Goal: Book appointment/travel/reservation

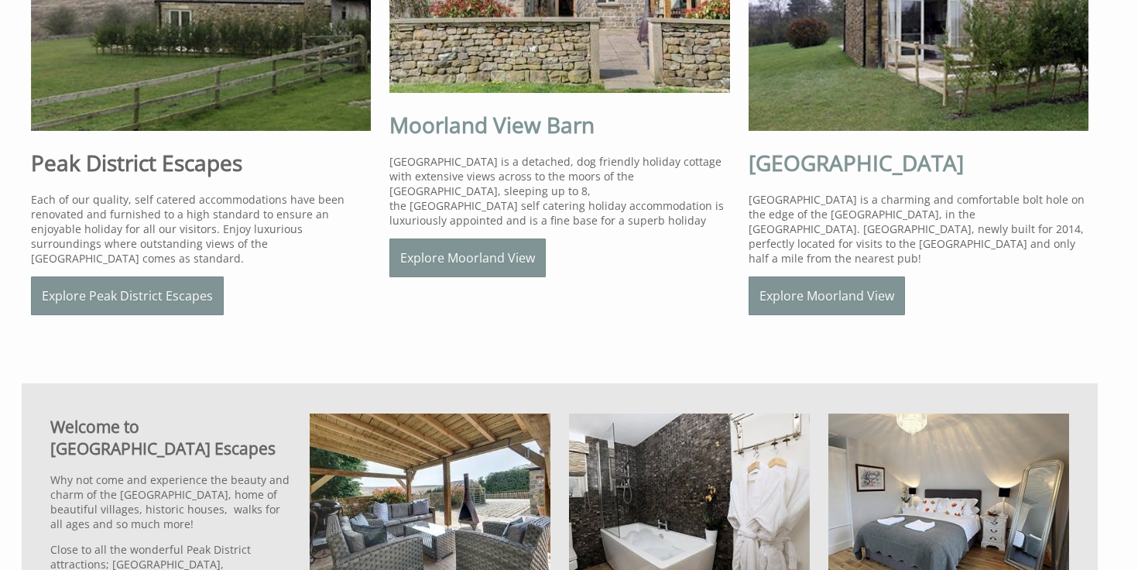
scroll to position [688, 0]
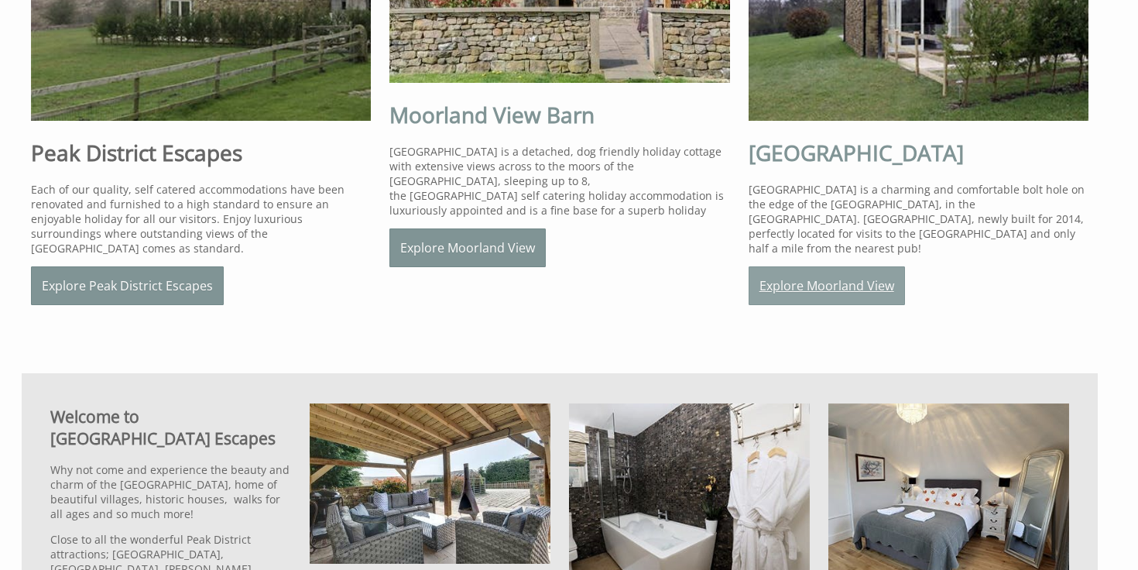
click at [766, 287] on link "Explore Moorland View" at bounding box center [827, 285] width 156 height 39
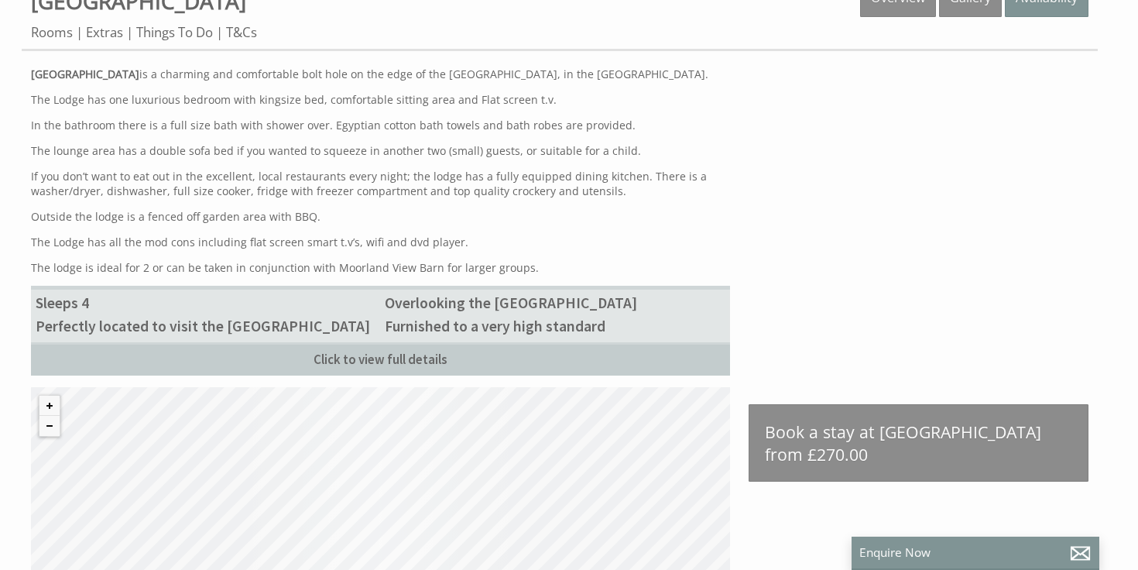
scroll to position [493, 0]
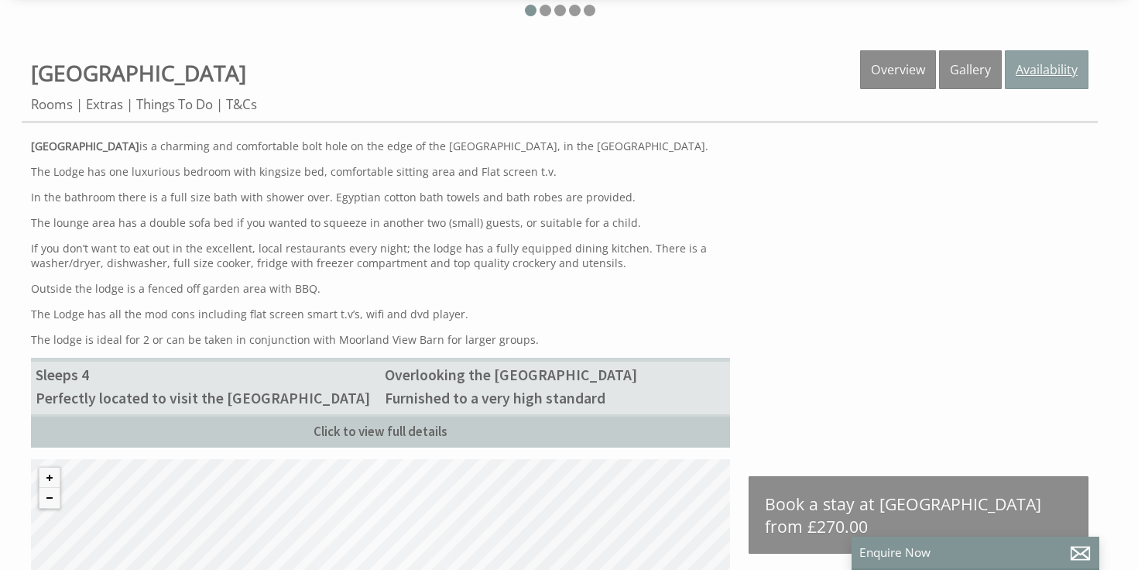
click at [1055, 76] on link "Availability" at bounding box center [1047, 69] width 84 height 39
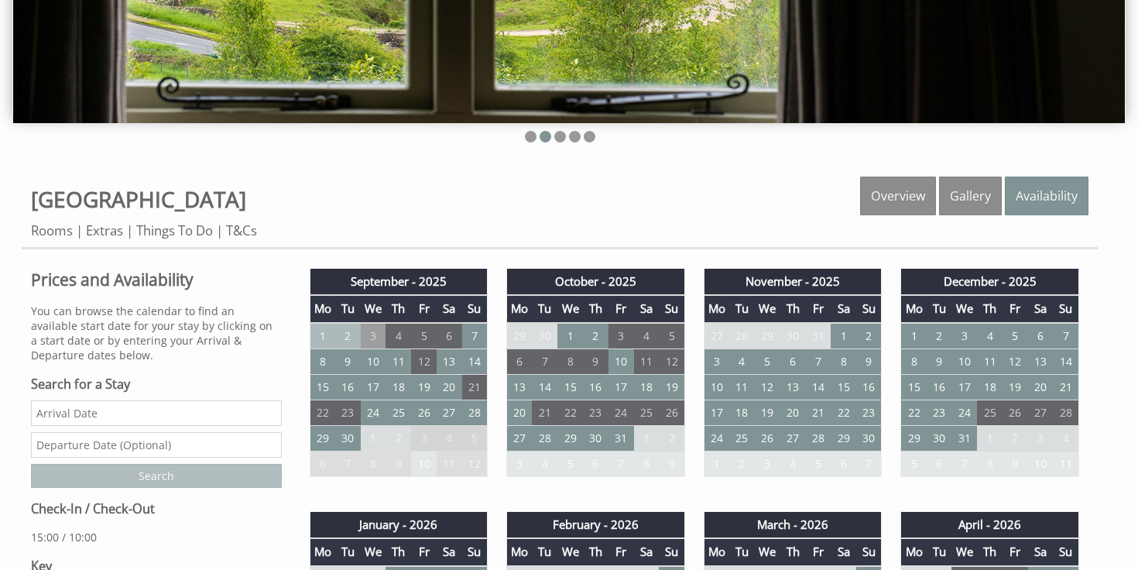
scroll to position [363, 0]
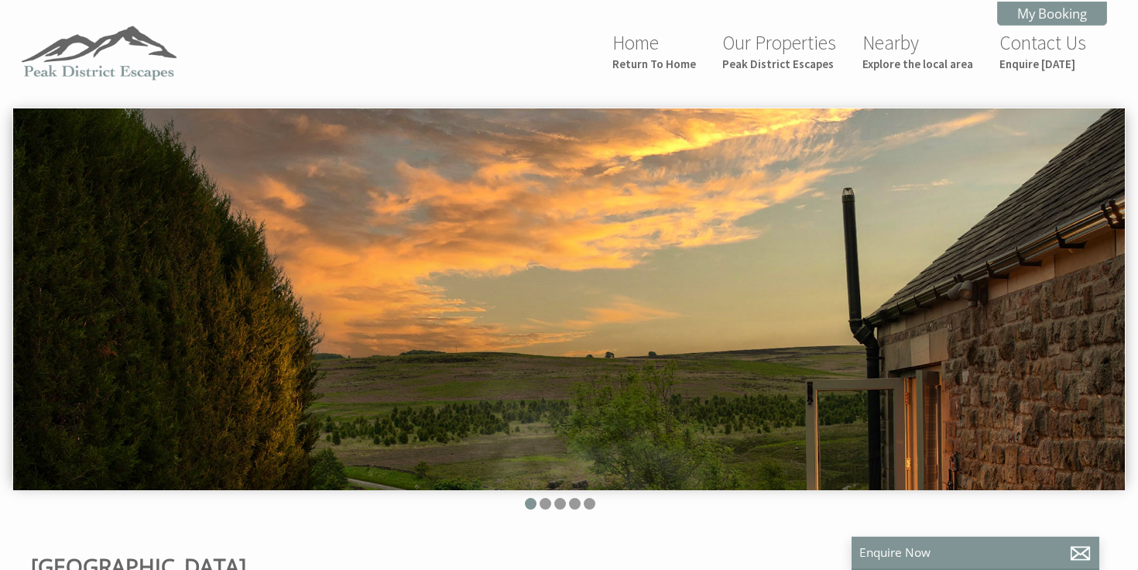
scroll to position [688, 0]
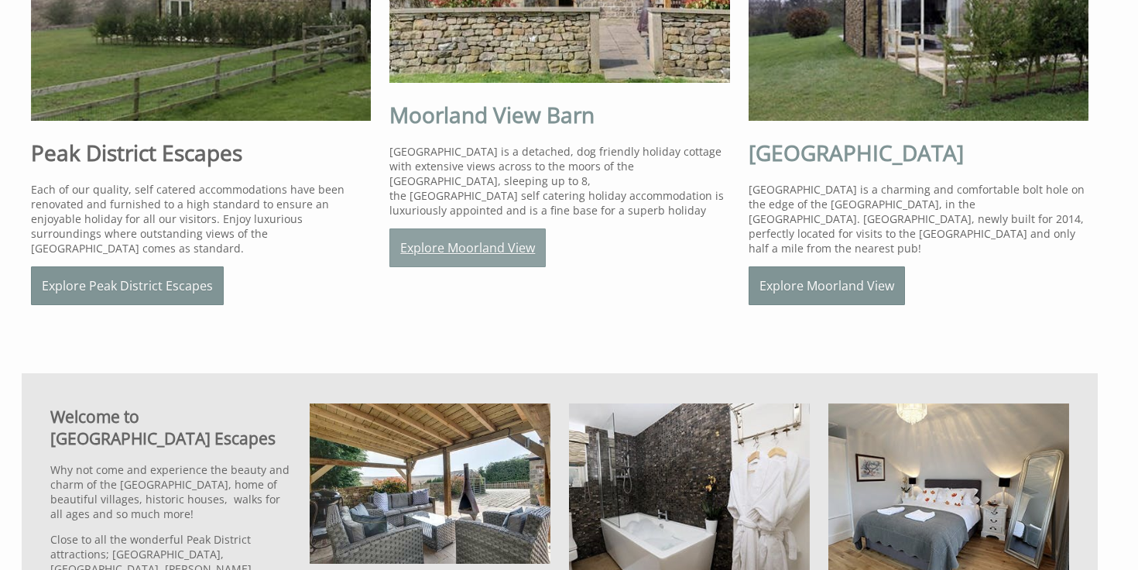
click at [505, 249] on link "Explore Moorland View" at bounding box center [468, 247] width 156 height 39
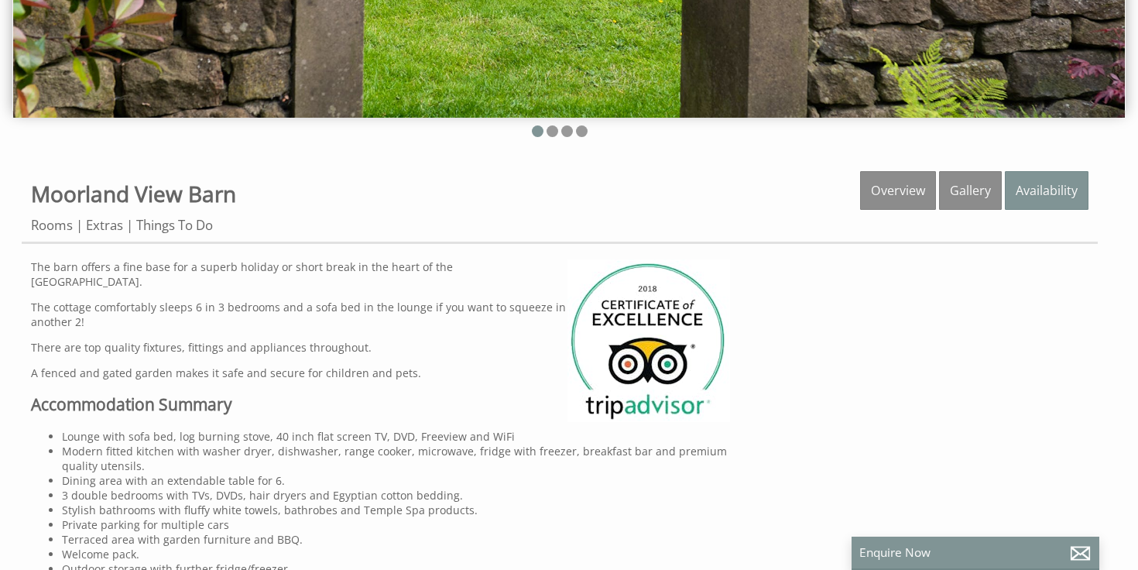
scroll to position [383, 0]
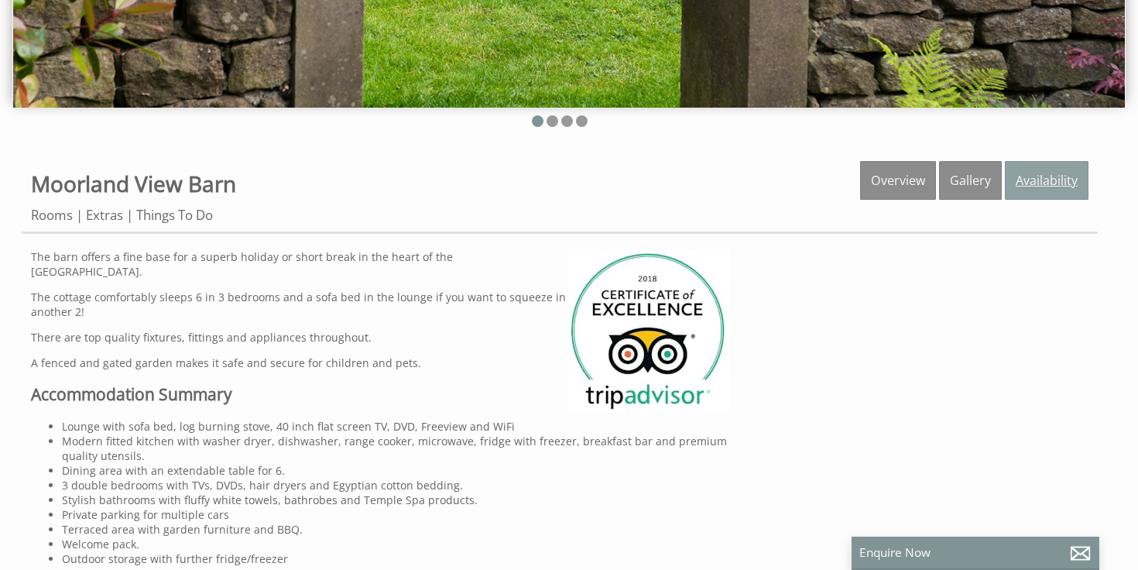
click at [1053, 195] on link "Availability" at bounding box center [1047, 180] width 84 height 39
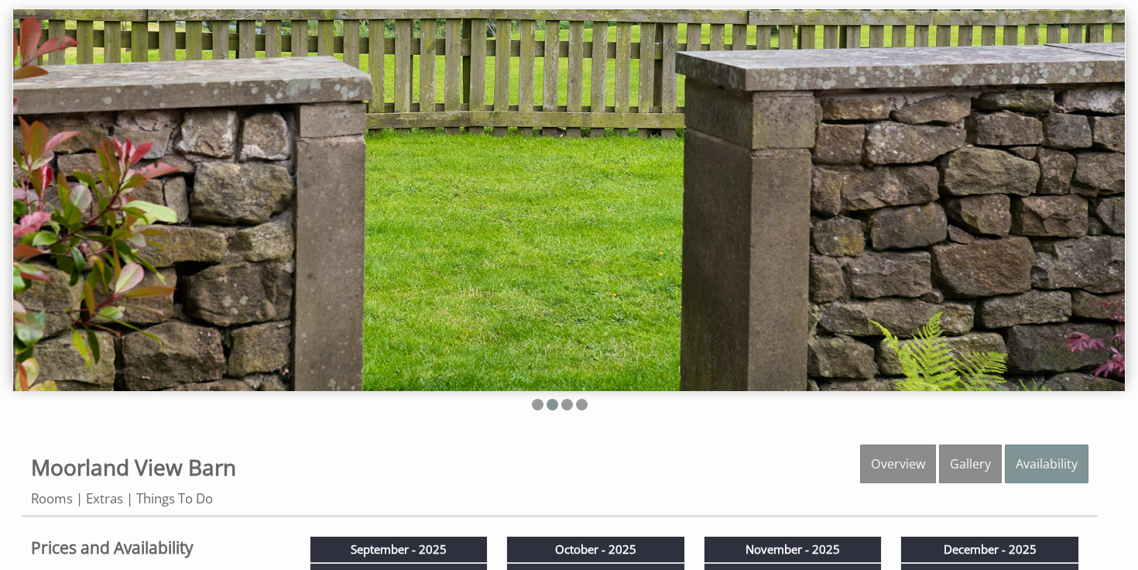
scroll to position [77, 0]
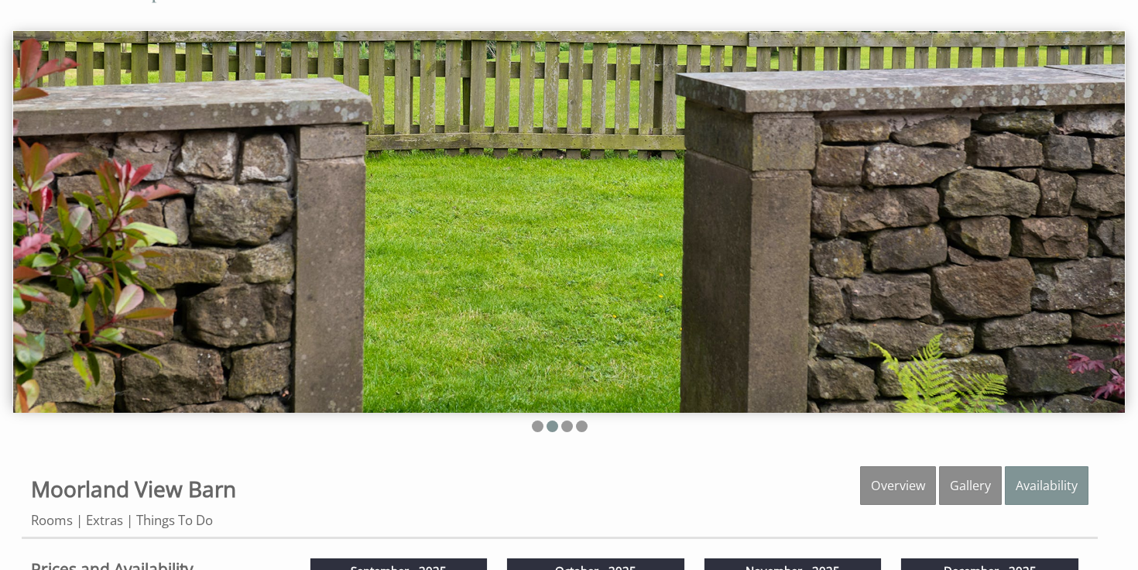
click at [1095, 224] on img at bounding box center [569, 222] width 1112 height 382
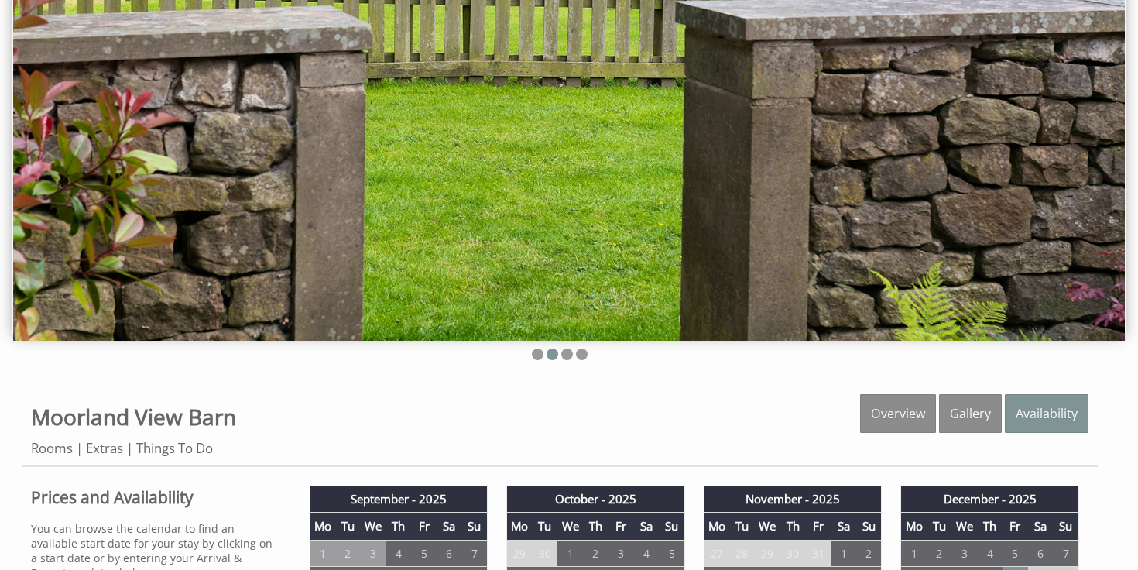
scroll to position [180, 0]
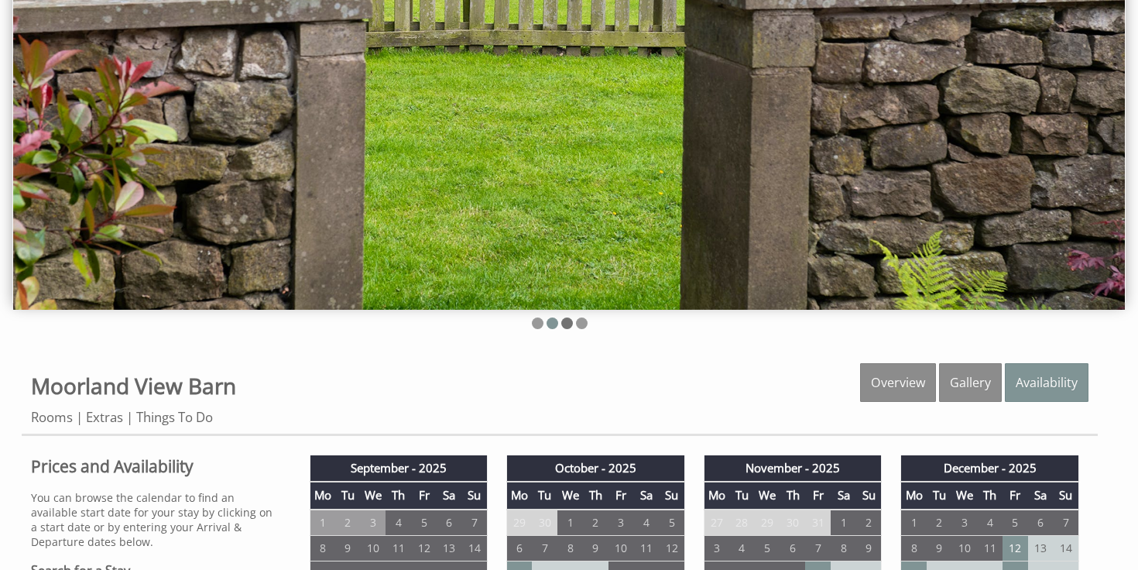
click at [565, 320] on li at bounding box center [567, 323] width 12 height 12
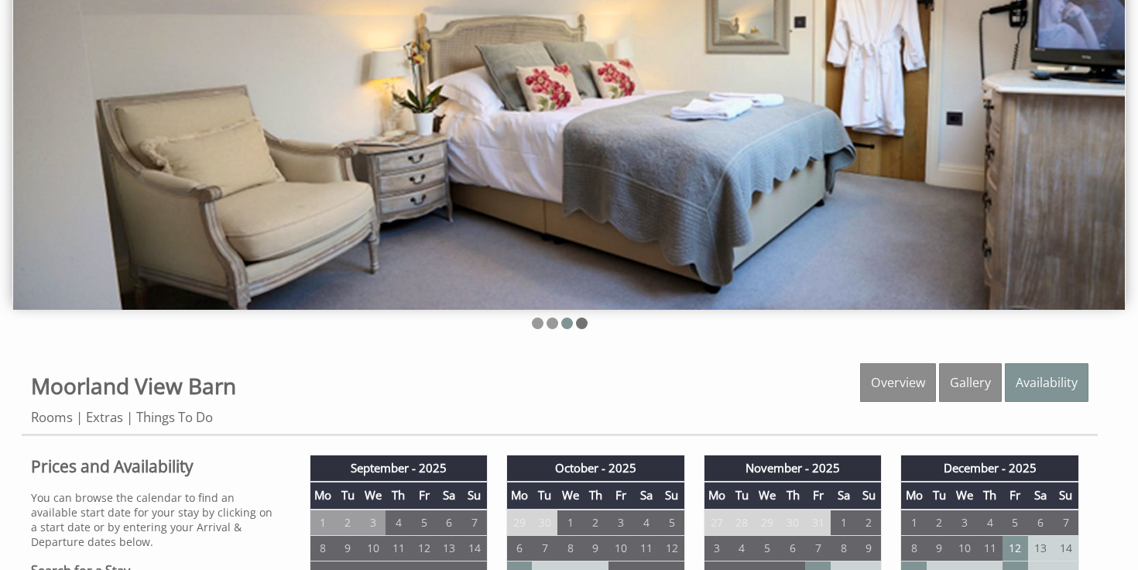
click at [580, 320] on li at bounding box center [582, 323] width 12 height 12
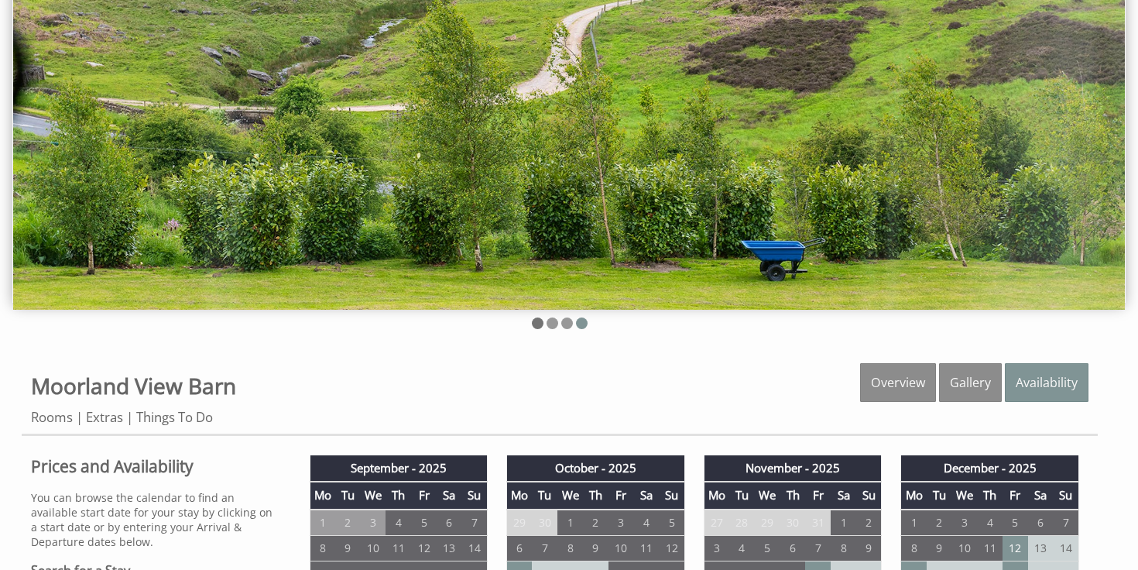
click at [537, 324] on li at bounding box center [538, 323] width 12 height 12
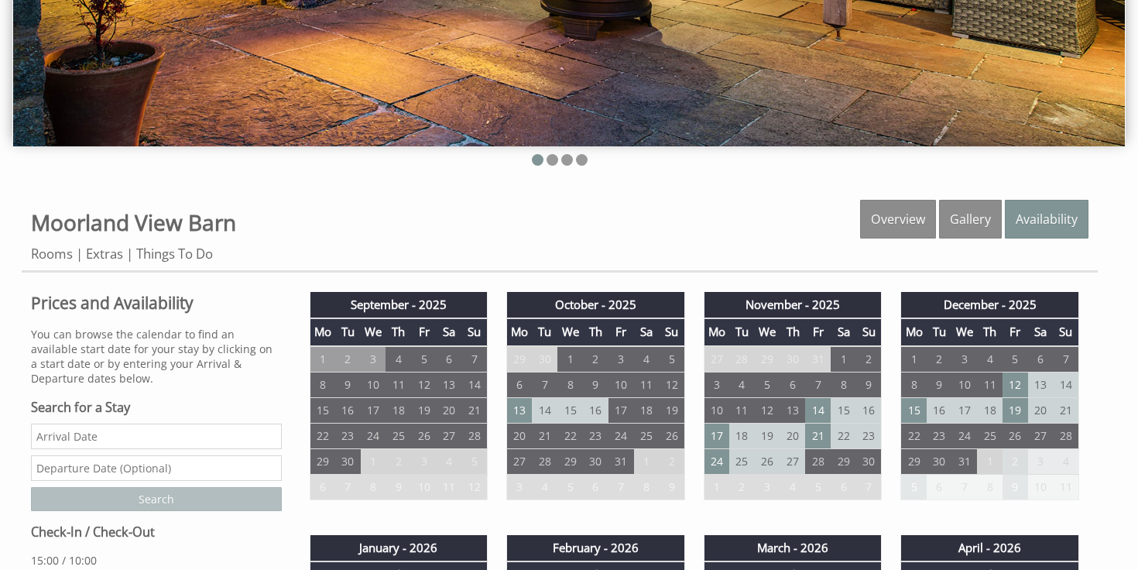
scroll to position [336, 0]
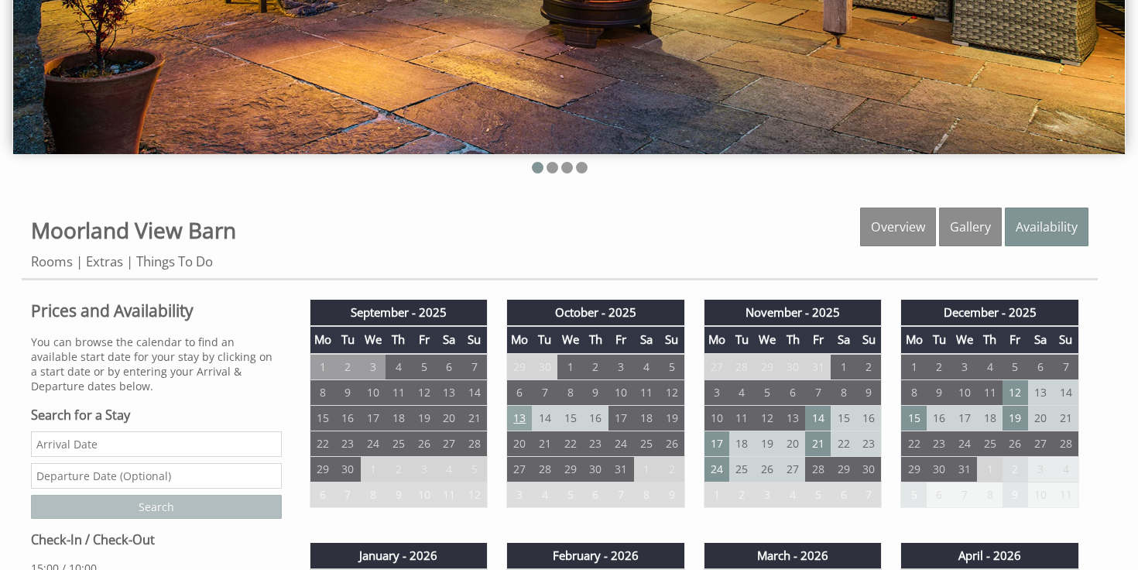
click at [516, 425] on td "13" at bounding box center [520, 418] width 26 height 26
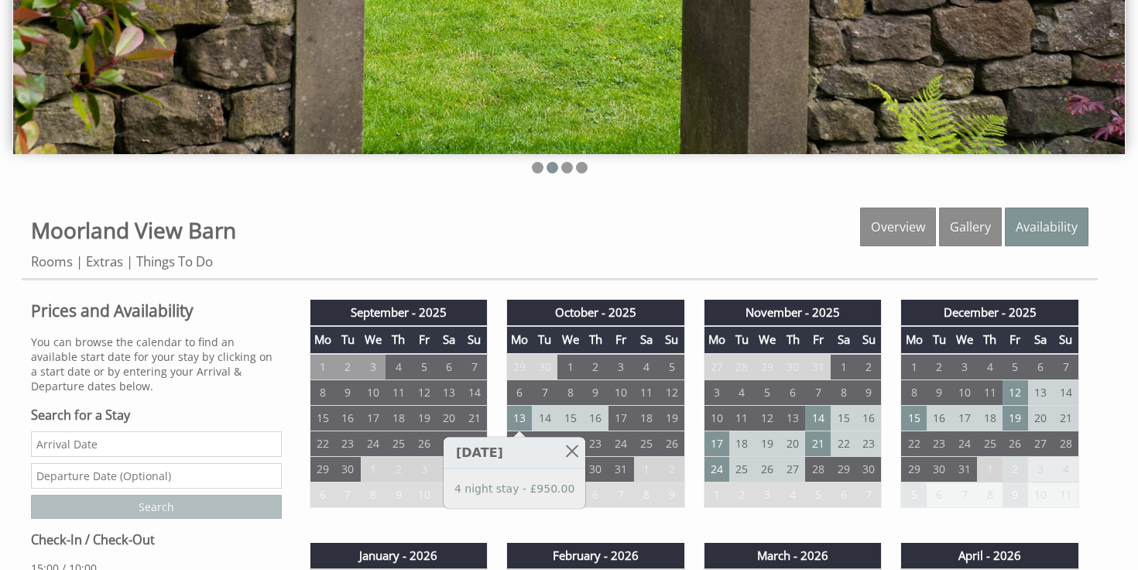
click at [528, 270] on div "Properties [GEOGRAPHIC_DATA] Overview Gallery Availability Rooms Extras Things …" at bounding box center [560, 244] width 1076 height 73
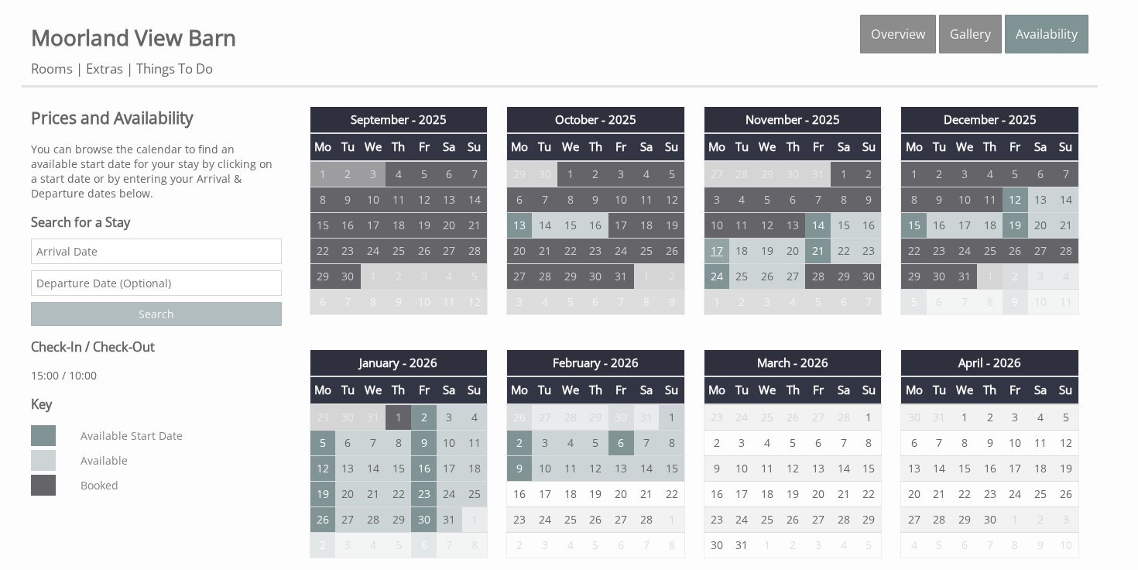
scroll to position [530, 0]
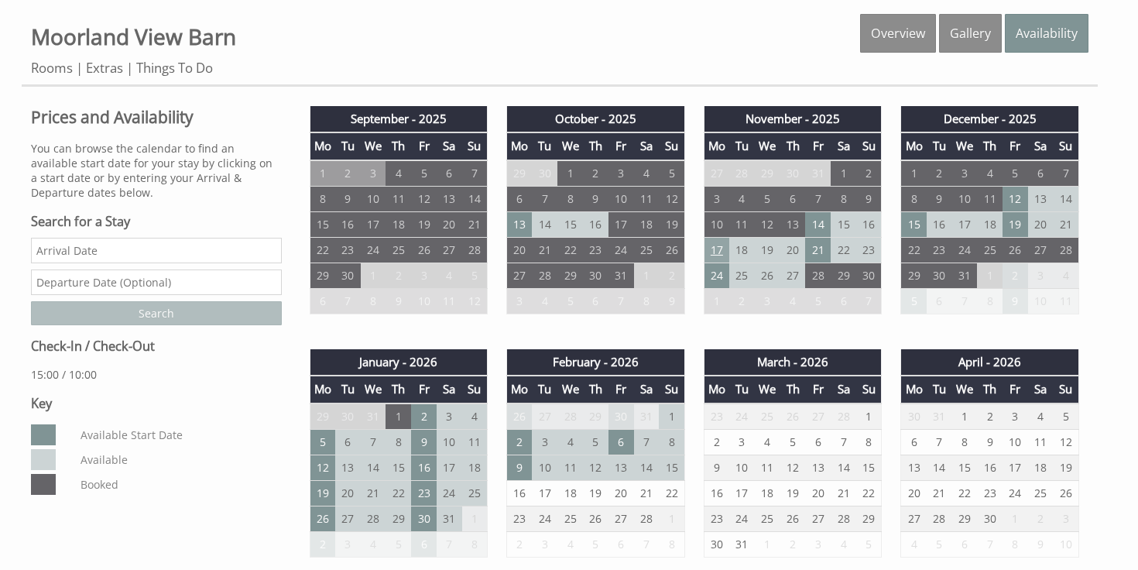
click at [719, 244] on td "17" at bounding box center [717, 250] width 26 height 26
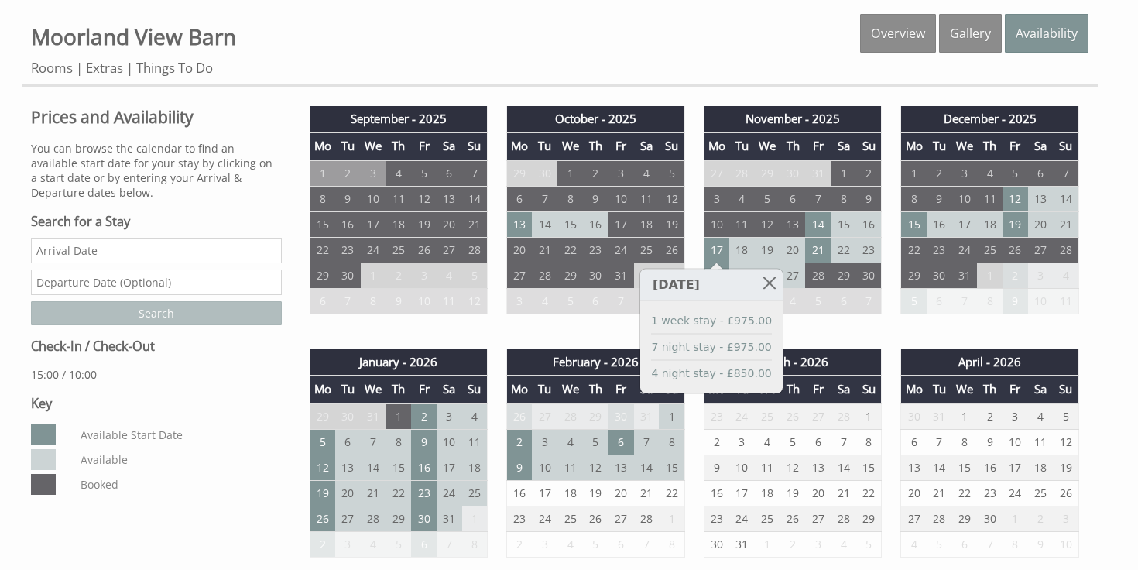
click at [894, 236] on div "December - 2025 Mo Tu We Th Fr Sa Su 1 2 3 4 5 6 7 8 9 10 11 12 13 14 15 16" at bounding box center [989, 218] width 197 height 224
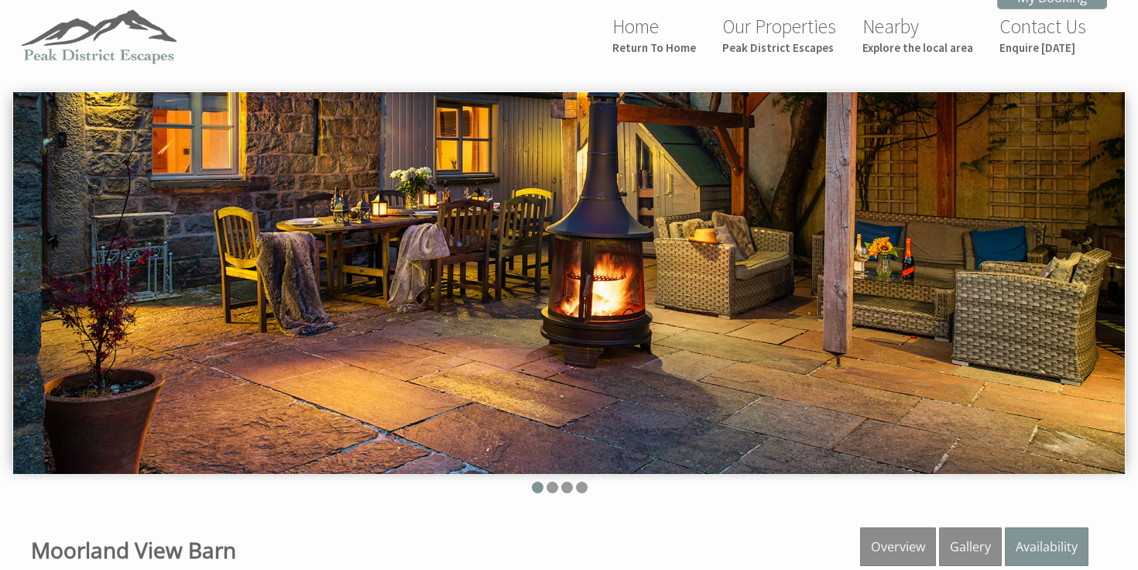
scroll to position [0, 0]
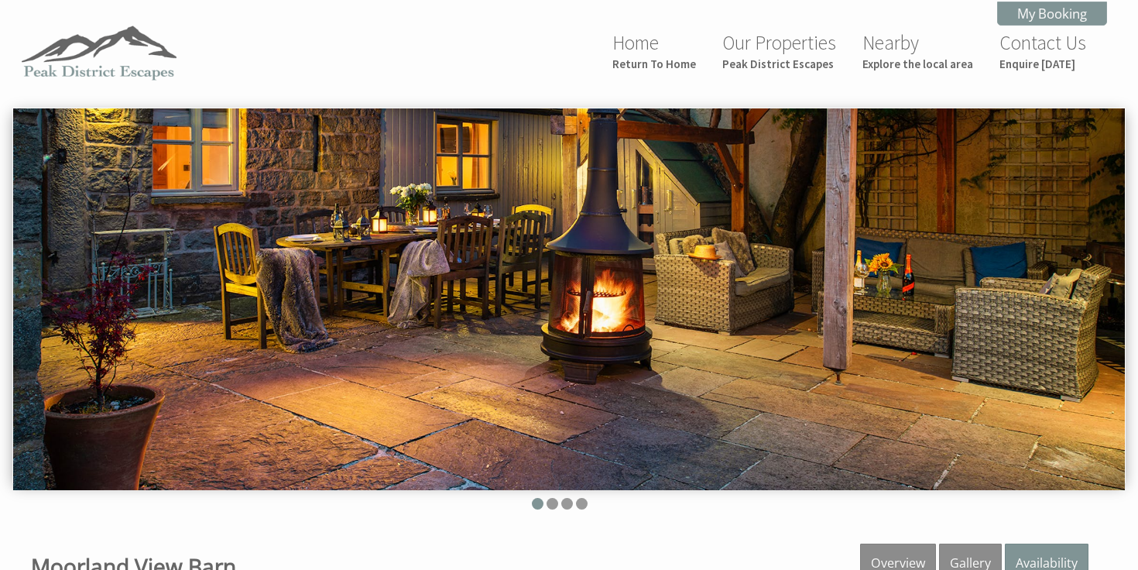
click at [1095, 301] on img at bounding box center [569, 299] width 1112 height 382
click at [549, 506] on li at bounding box center [553, 504] width 12 height 12
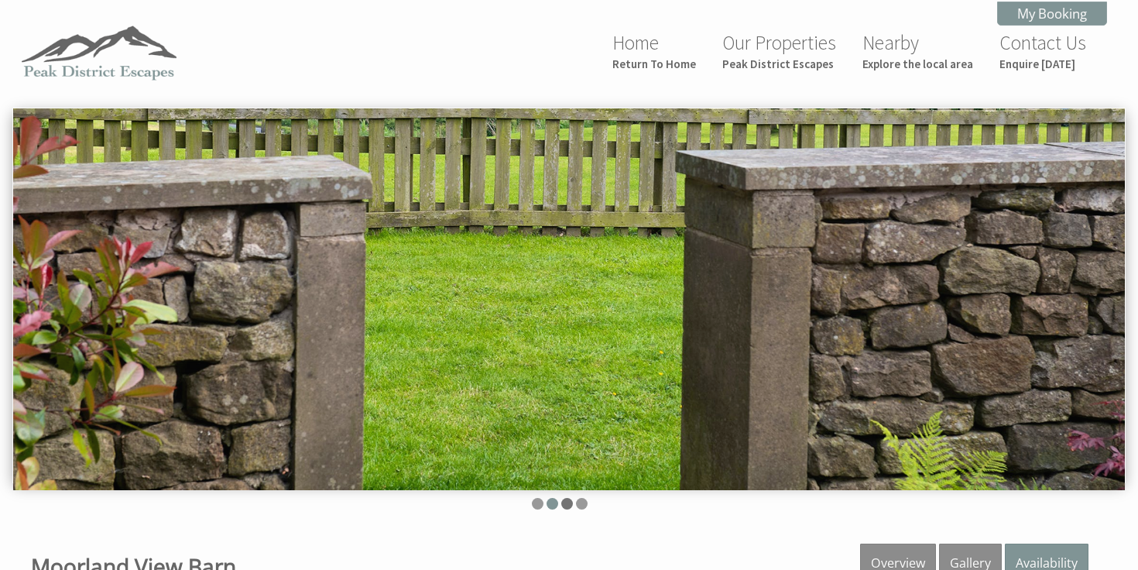
click at [565, 506] on li at bounding box center [567, 504] width 12 height 12
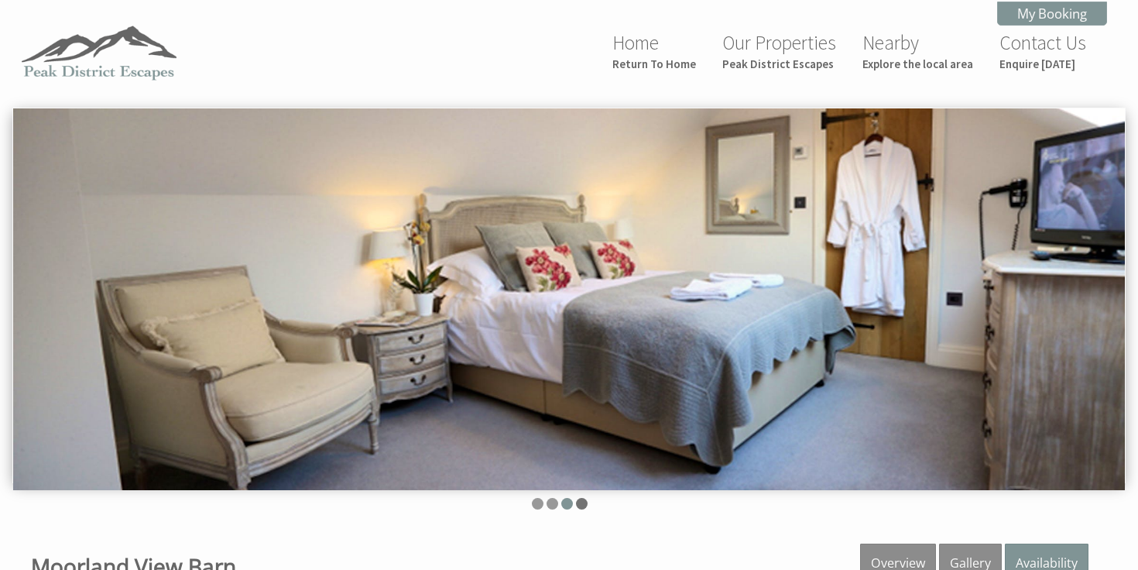
click at [582, 500] on li at bounding box center [582, 504] width 12 height 12
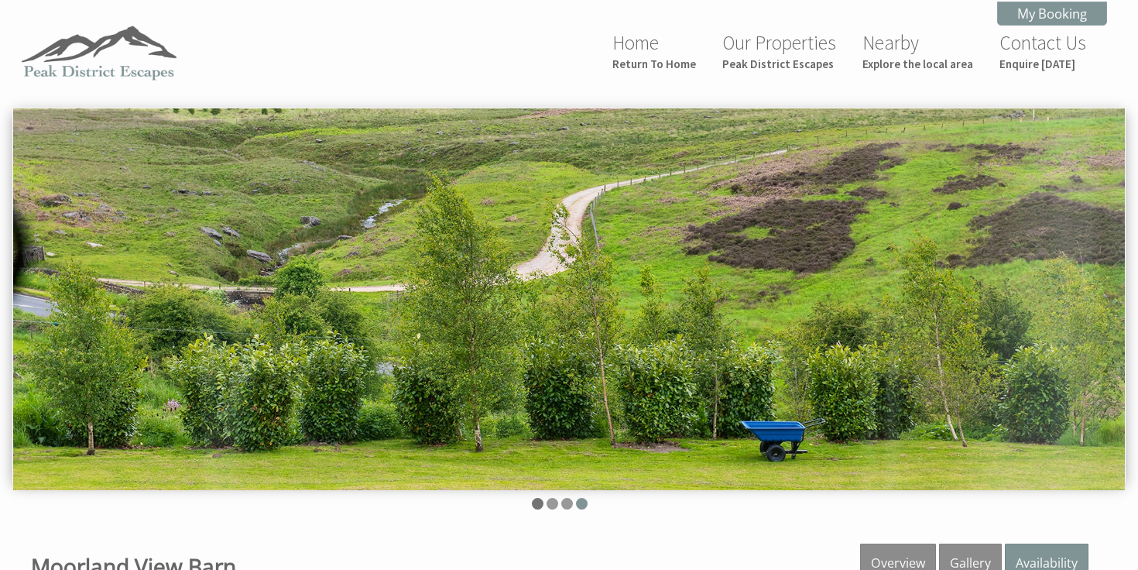
click at [535, 500] on li at bounding box center [538, 504] width 12 height 12
click at [1095, 302] on img at bounding box center [569, 299] width 1112 height 382
click at [534, 508] on li at bounding box center [538, 504] width 12 height 12
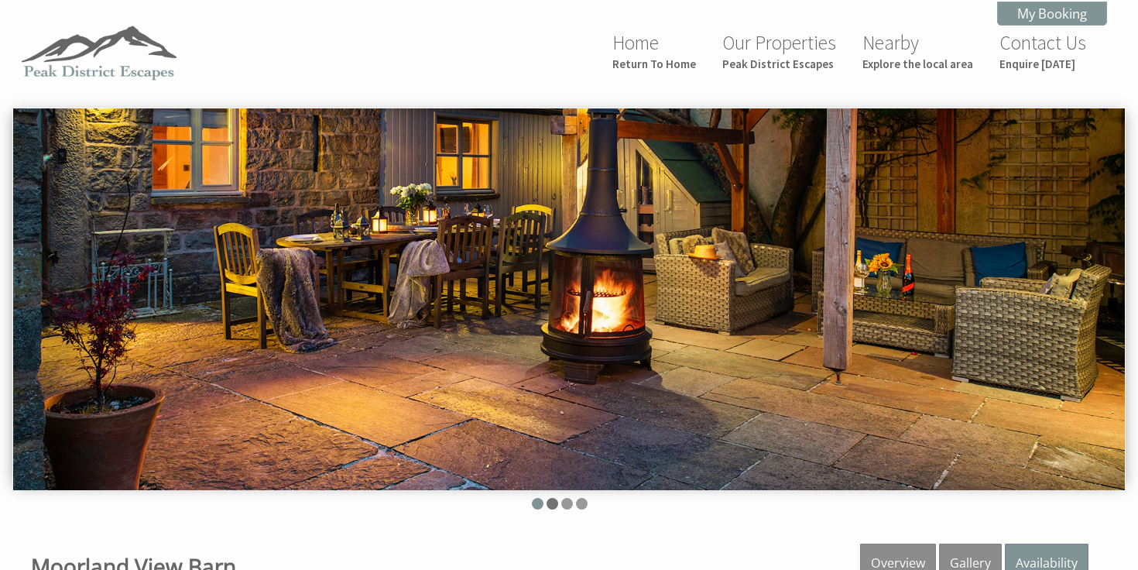
click at [551, 505] on li at bounding box center [553, 504] width 12 height 12
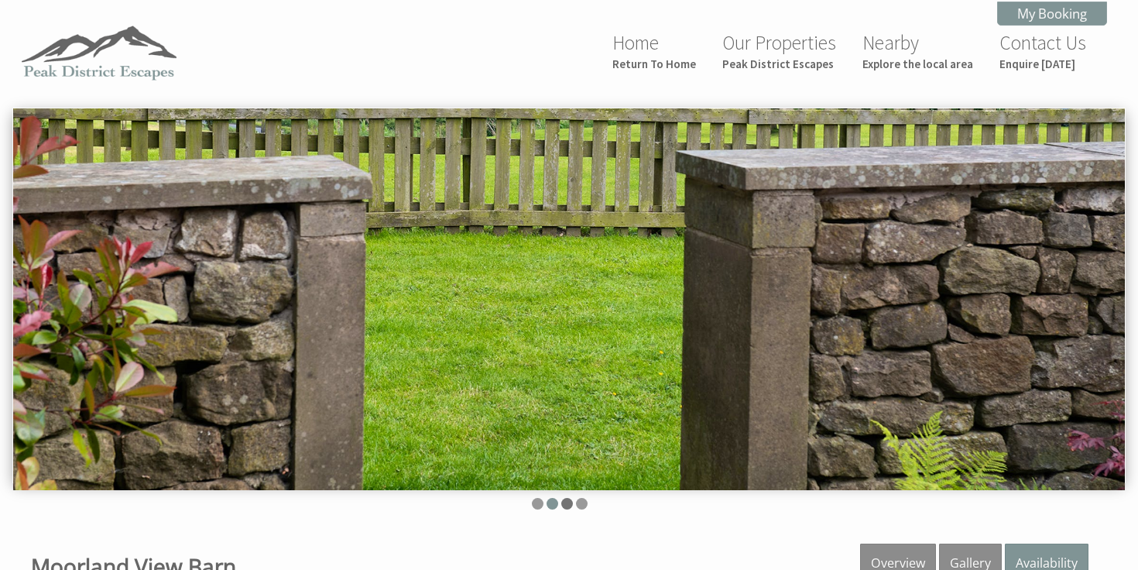
click at [571, 503] on li at bounding box center [567, 504] width 12 height 12
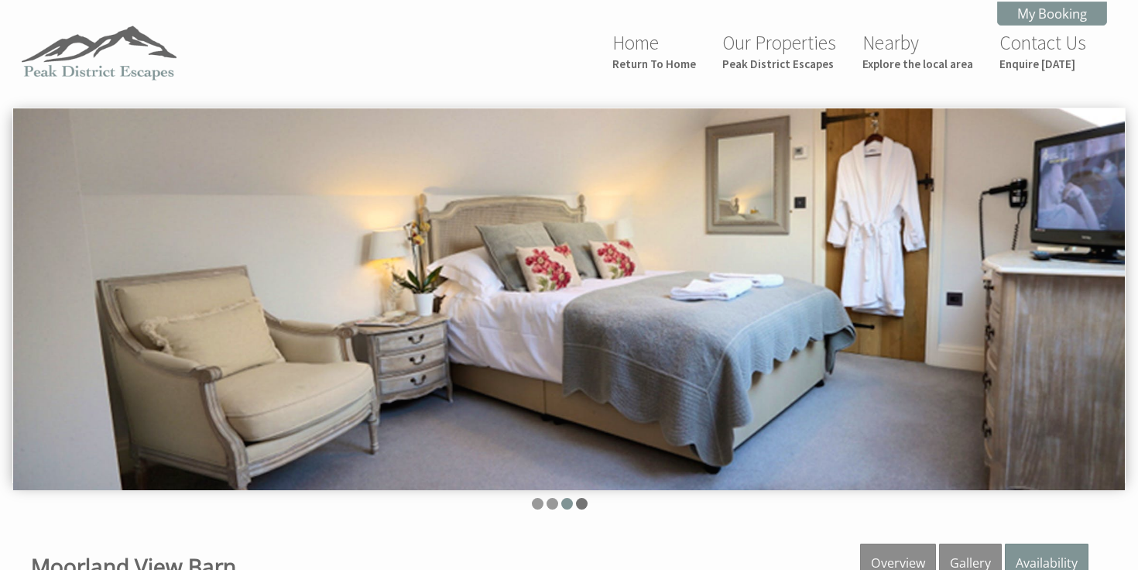
click at [576, 503] on li at bounding box center [582, 504] width 12 height 12
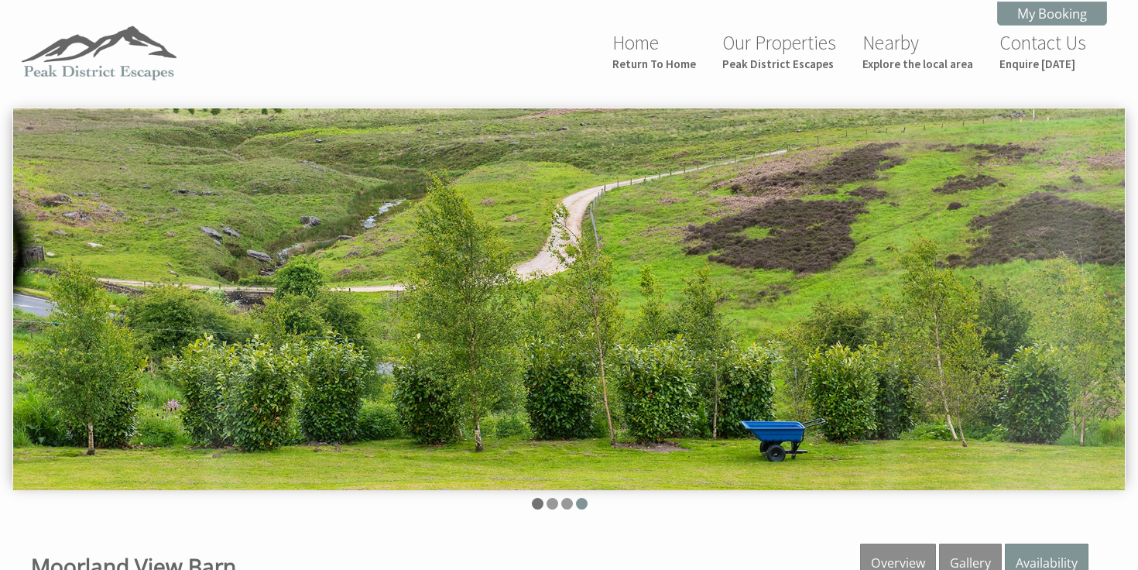
click at [537, 505] on li at bounding box center [538, 504] width 12 height 12
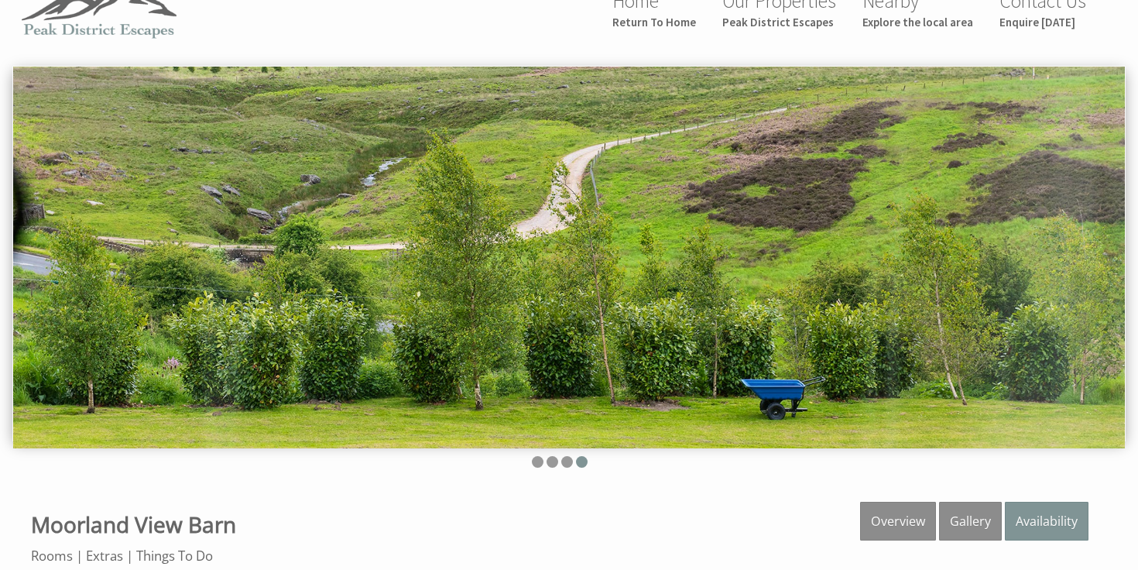
scroll to position [16, 0]
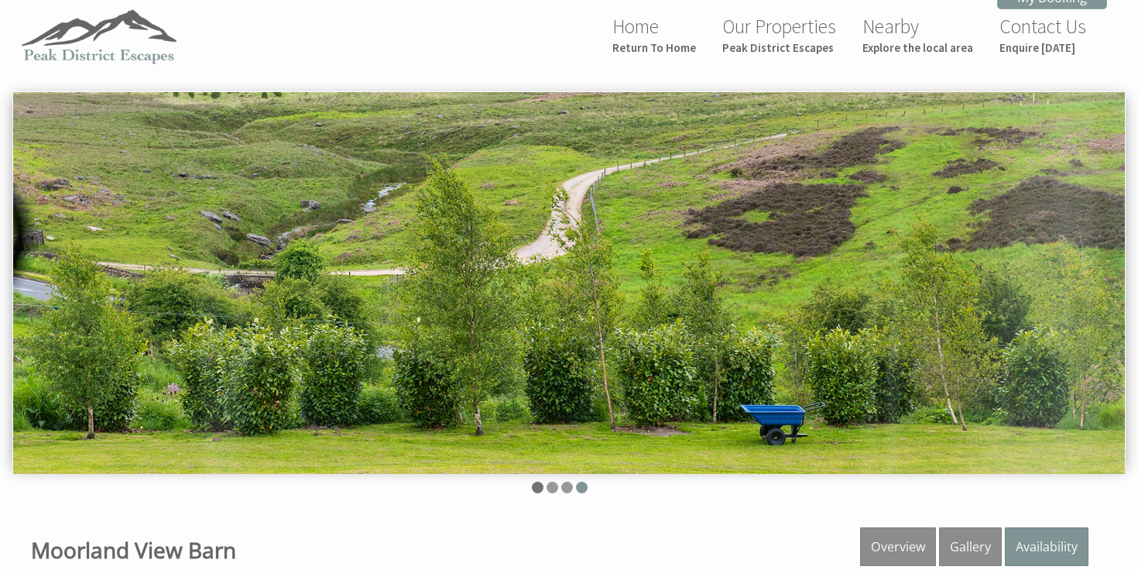
click at [537, 492] on li at bounding box center [538, 488] width 12 height 12
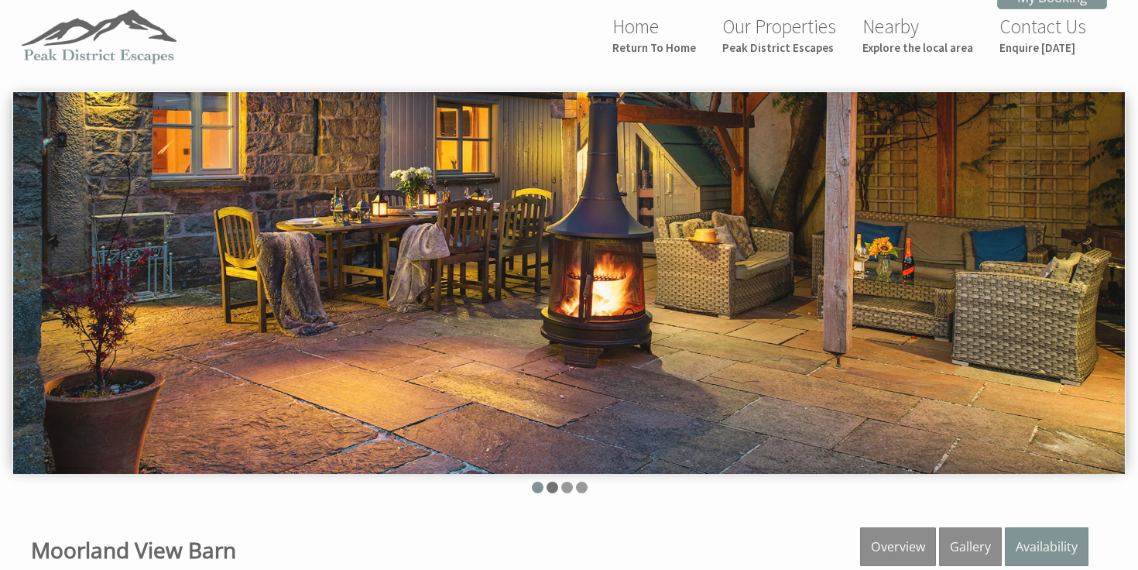
click at [553, 482] on li at bounding box center [553, 488] width 12 height 12
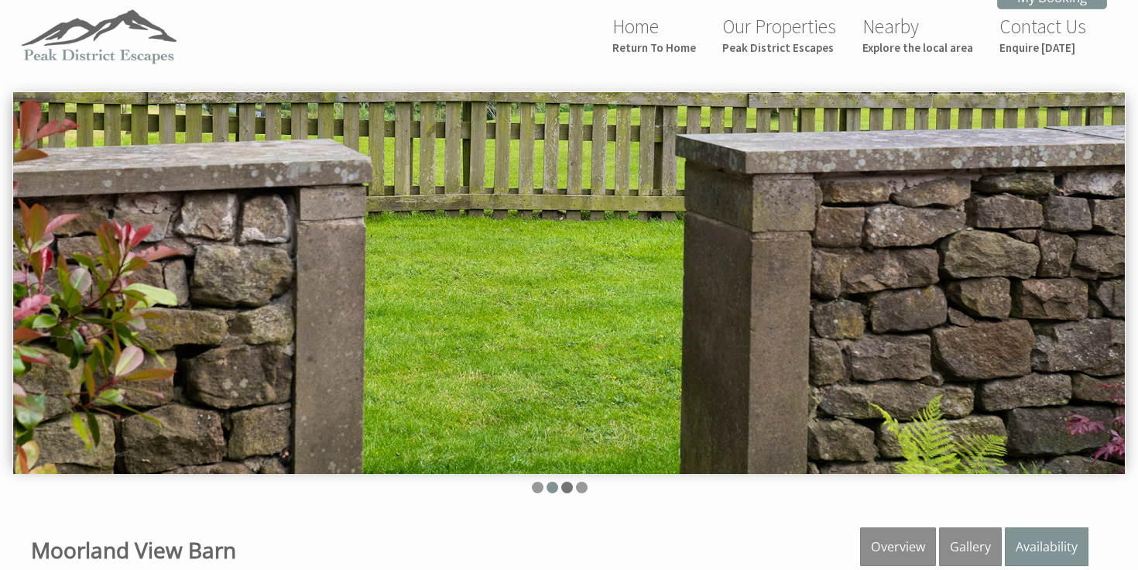
click at [565, 486] on li at bounding box center [567, 488] width 12 height 12
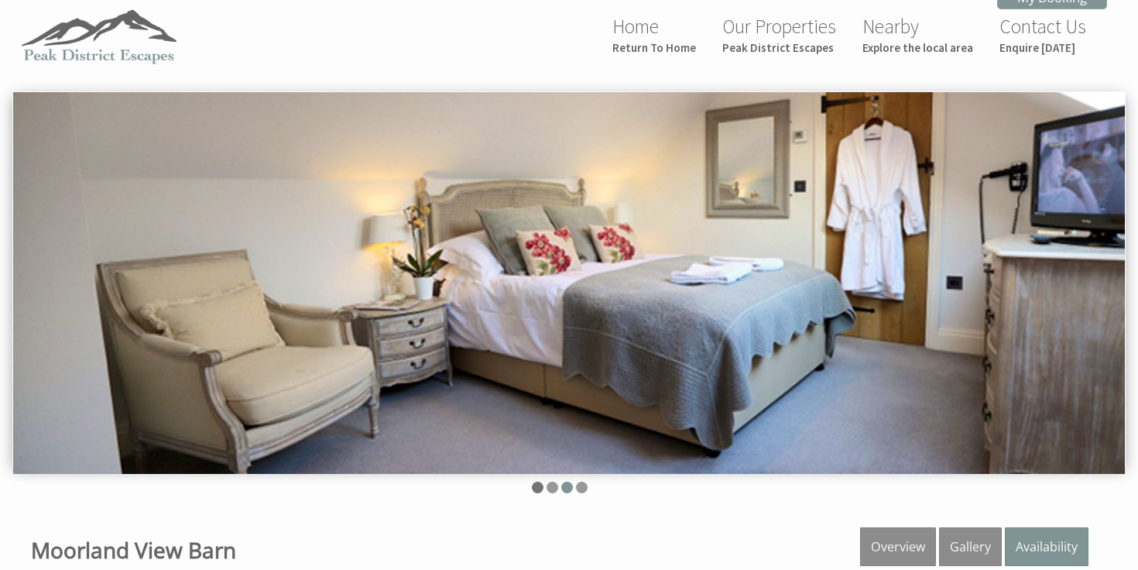
click at [535, 486] on li at bounding box center [538, 488] width 12 height 12
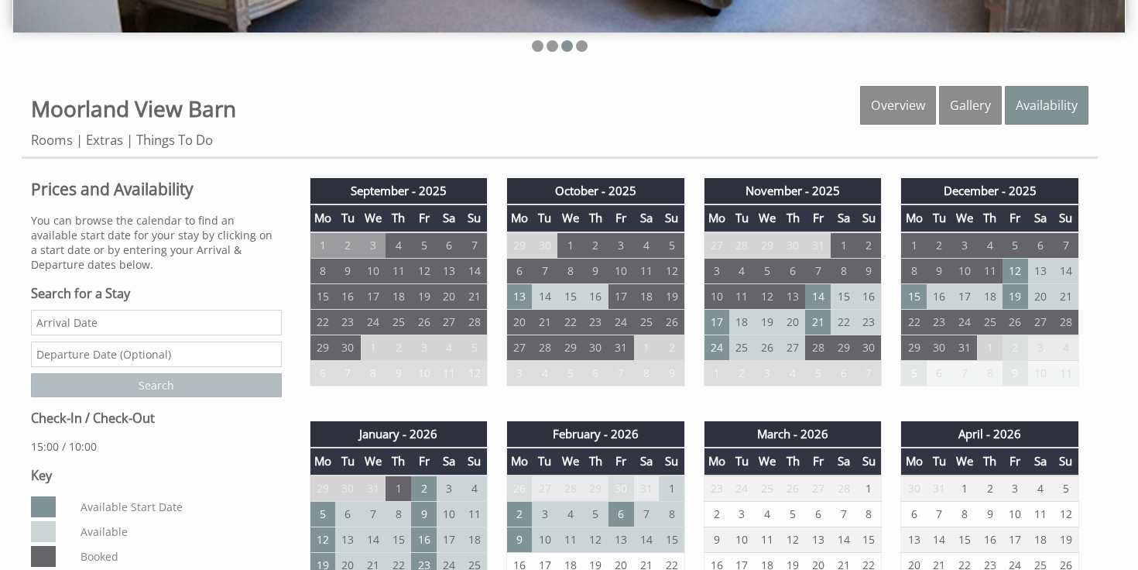
scroll to position [311, 0]
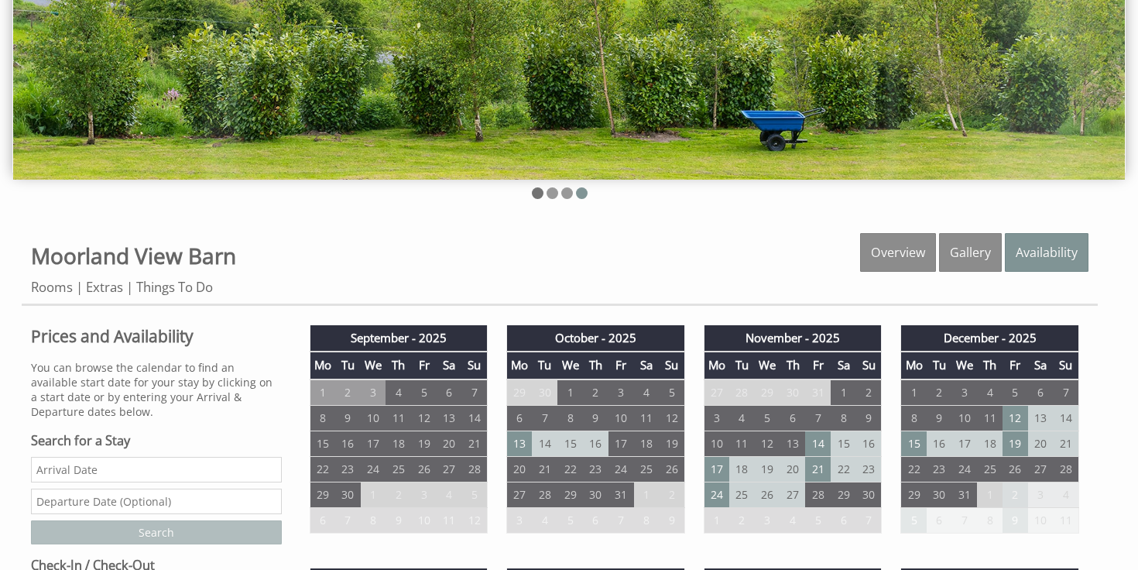
click at [540, 194] on li at bounding box center [538, 193] width 12 height 12
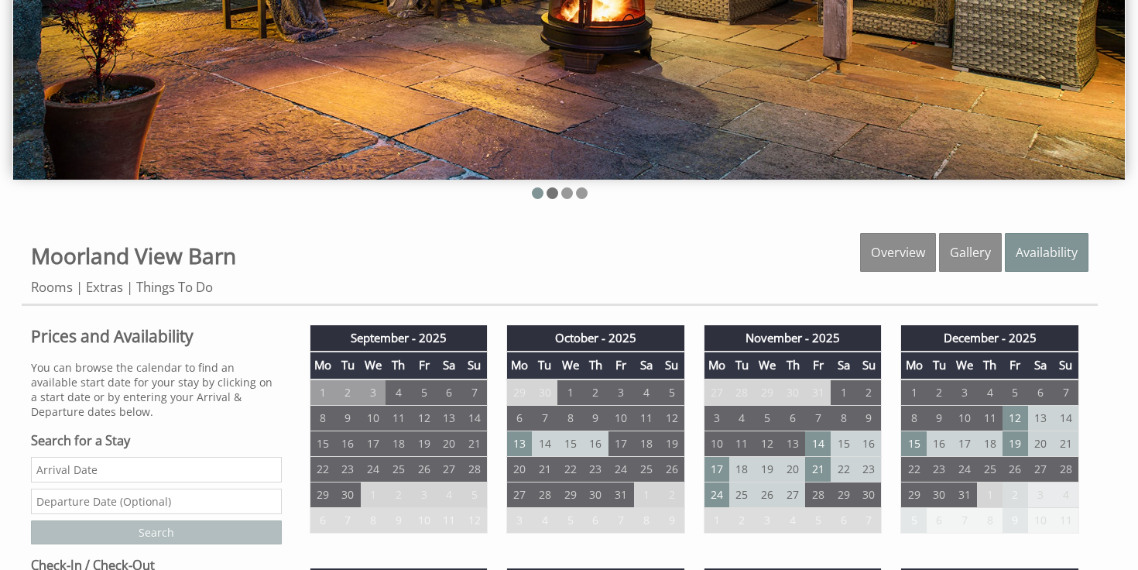
click at [553, 193] on li at bounding box center [553, 193] width 12 height 12
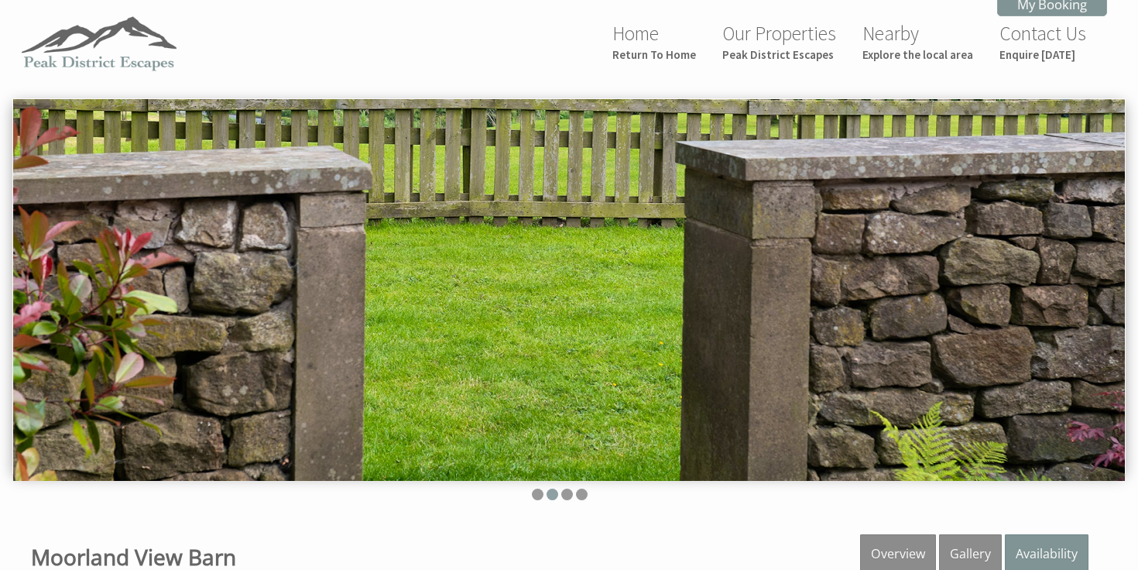
scroll to position [0, 0]
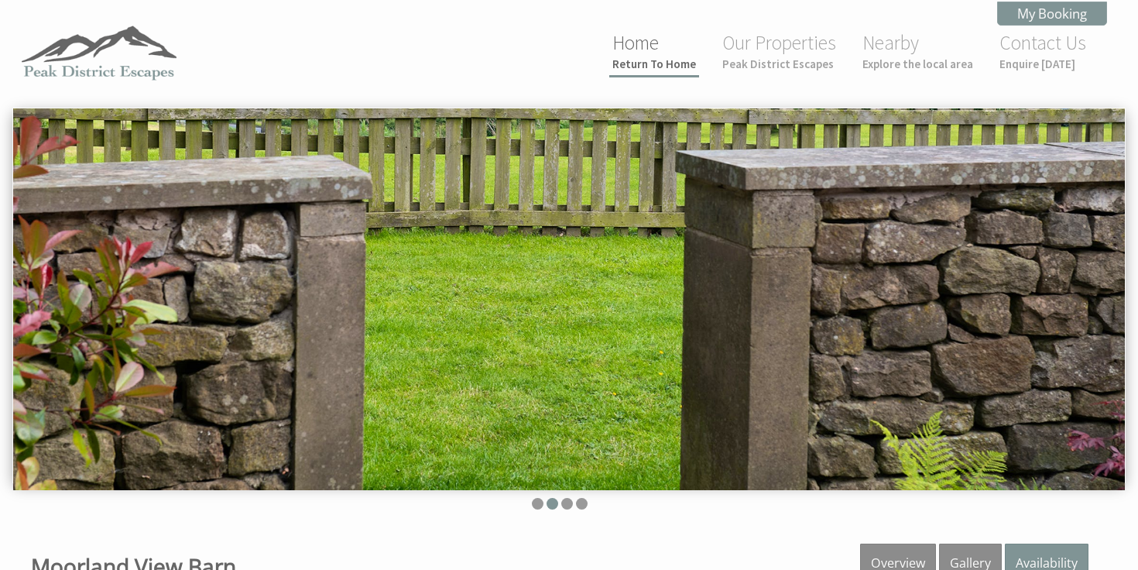
click at [622, 45] on link "Home Return To Home" at bounding box center [655, 50] width 84 height 41
